Goal: Task Accomplishment & Management: Manage account settings

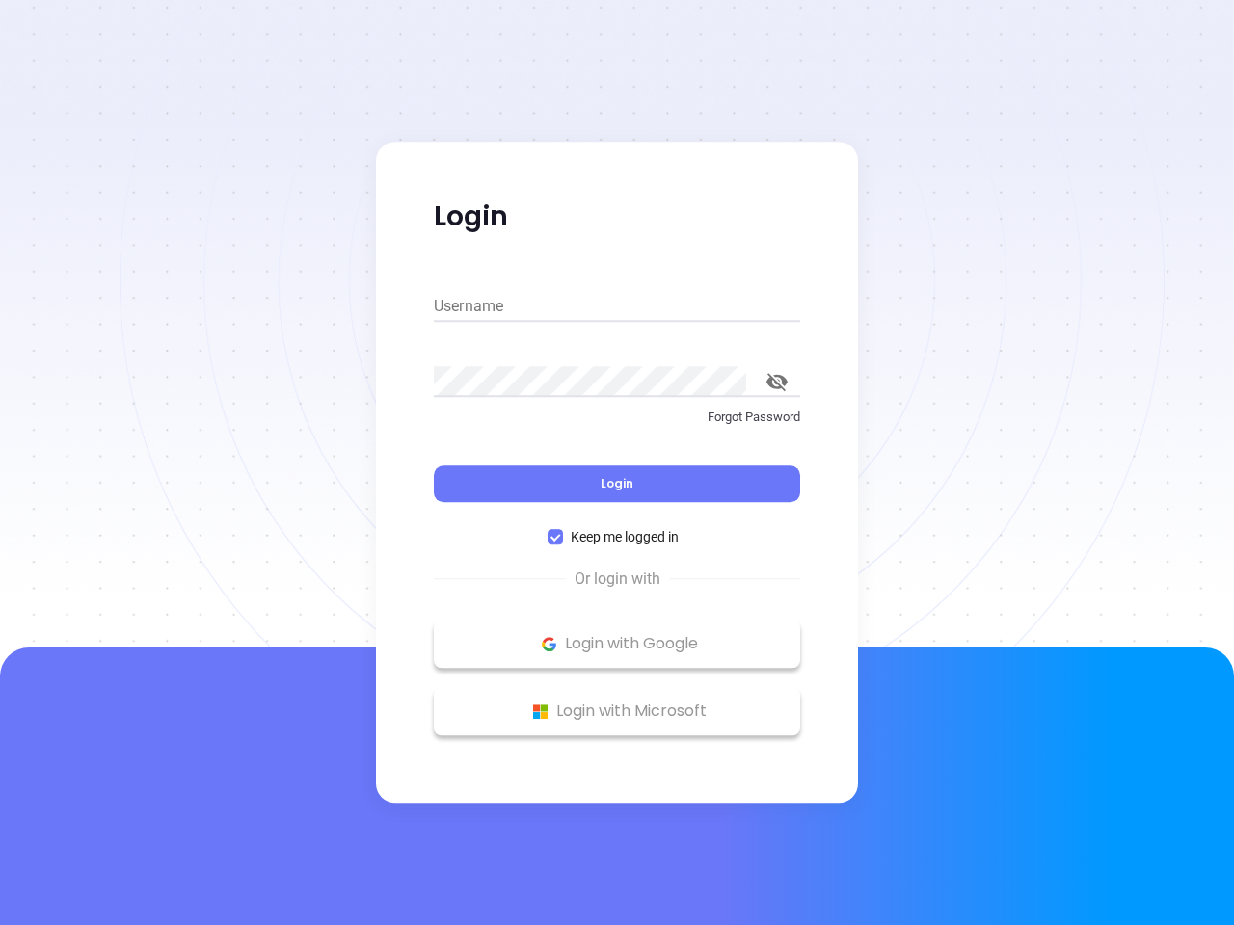
click at [617, 463] on div "Login" at bounding box center [617, 472] width 366 height 60
click at [617, 307] on input "Username" at bounding box center [617, 306] width 366 height 31
click at [777, 382] on icon "toggle password visibility" at bounding box center [776, 382] width 21 height 18
click at [617, 484] on span "Login" at bounding box center [617, 483] width 33 height 16
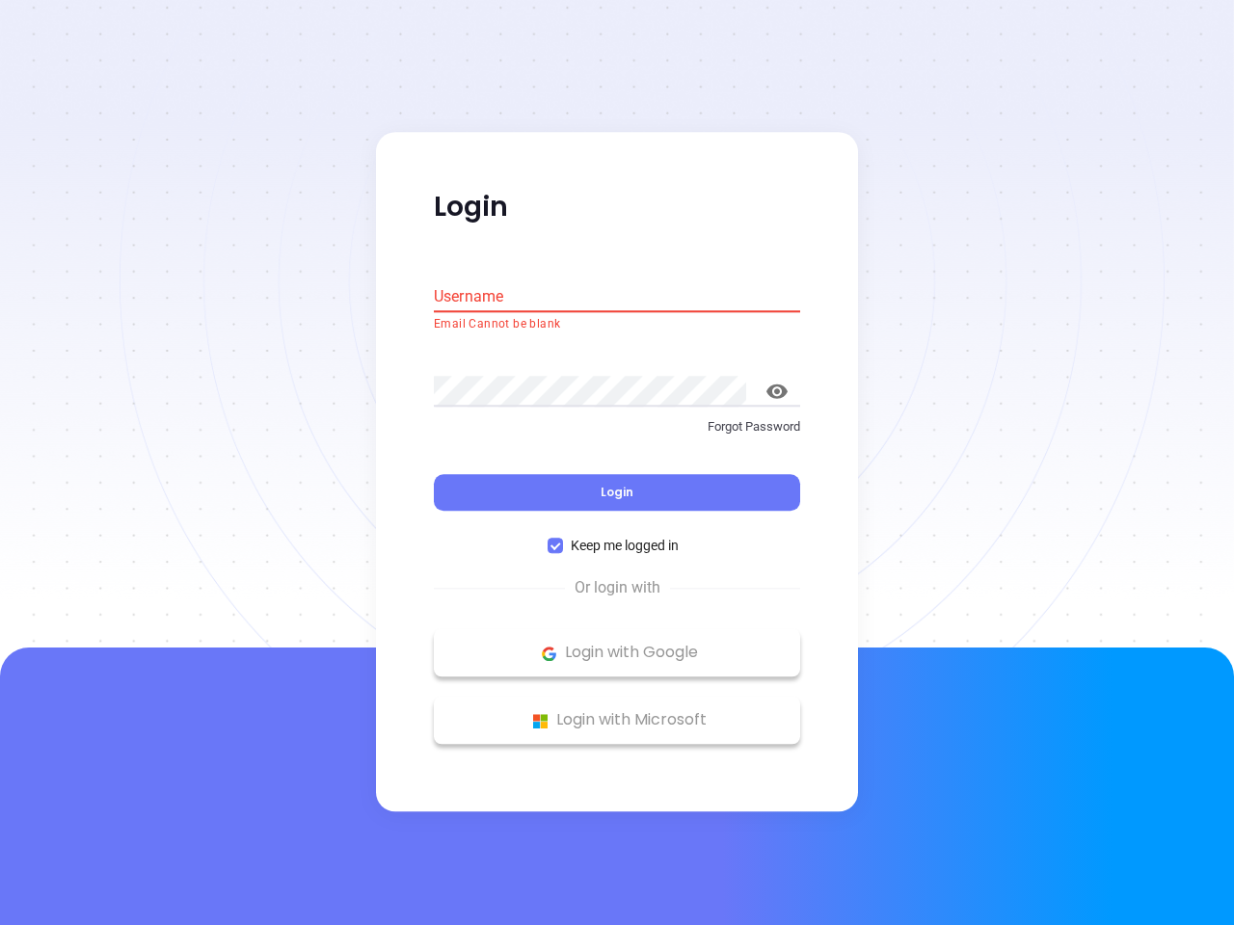
click at [617, 537] on span "Keep me logged in" at bounding box center [624, 546] width 123 height 21
click at [563, 539] on input "Keep me logged in" at bounding box center [555, 546] width 15 height 15
checkbox input "false"
click at [617, 644] on p "Login with Google" at bounding box center [616, 653] width 347 height 29
click at [617, 711] on p "Login with Microsoft" at bounding box center [616, 721] width 347 height 29
